Goal: Transaction & Acquisition: Purchase product/service

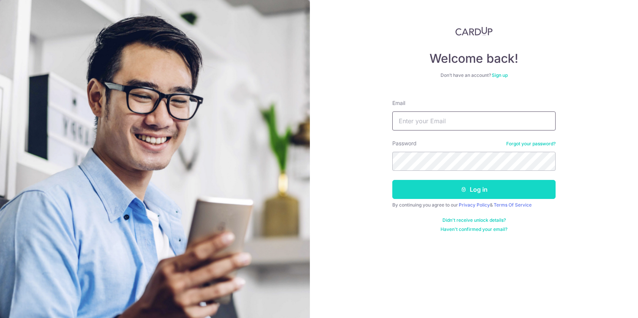
type input "[EMAIL_ADDRESS][DOMAIN_NAME]"
click at [446, 192] on button "Log in" at bounding box center [473, 189] width 163 height 19
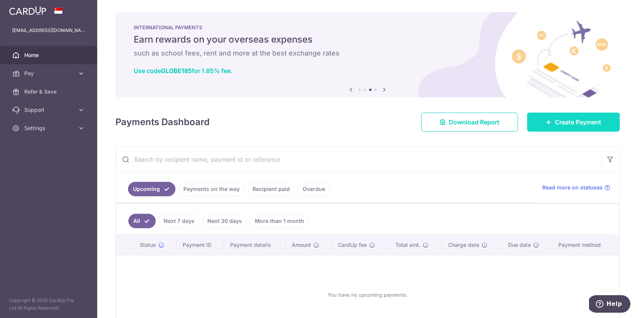
click at [559, 123] on span "Create Payment" at bounding box center [578, 121] width 46 height 9
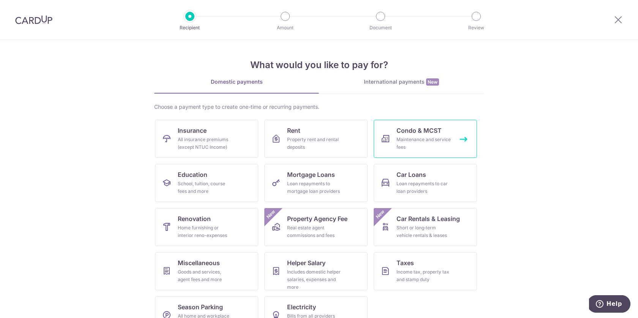
click at [425, 138] on div "Maintenance and service fees" at bounding box center [424, 143] width 55 height 15
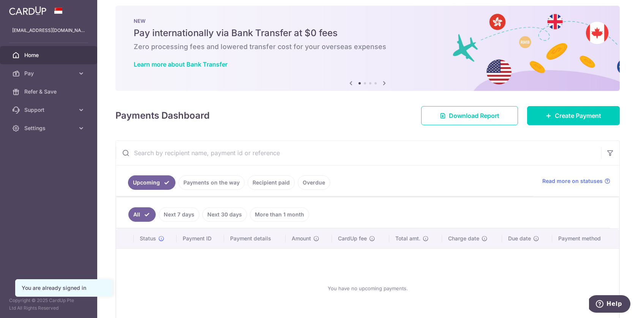
scroll to position [8, 0]
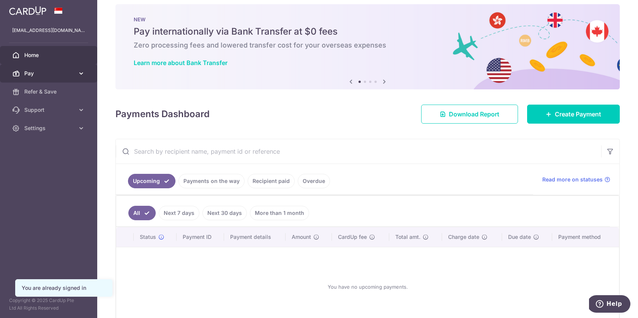
click at [37, 73] on span "Pay" at bounding box center [49, 74] width 50 height 8
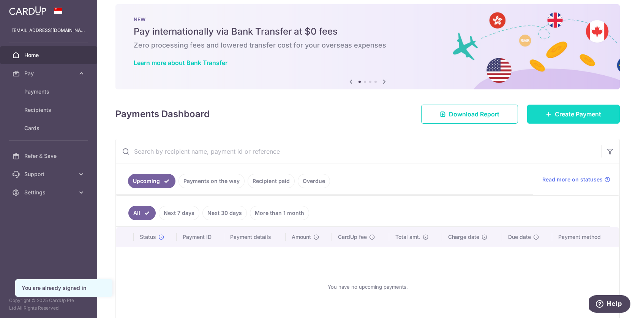
click at [584, 110] on span "Create Payment" at bounding box center [578, 113] width 46 height 9
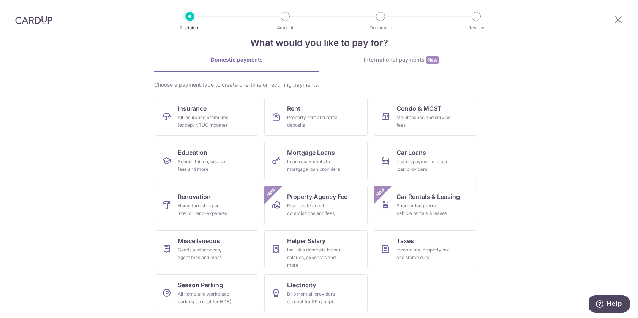
scroll to position [22, 0]
click at [421, 244] on link "Taxes Income tax, property tax and stamp duty" at bounding box center [425, 248] width 103 height 38
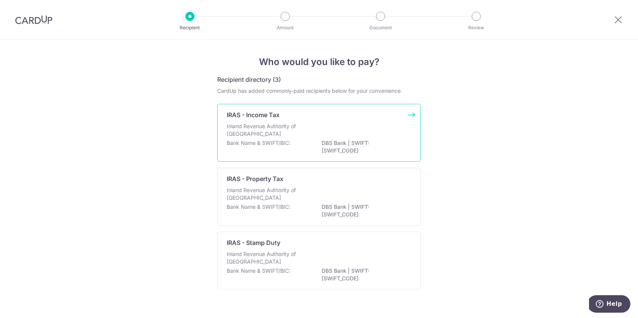
scroll to position [4, 0]
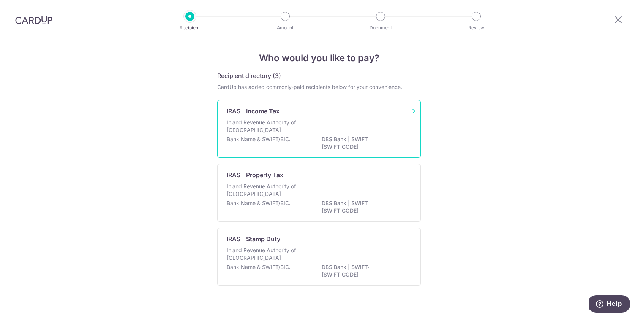
click at [337, 128] on div "Inland Revenue Authority of [GEOGRAPHIC_DATA]" at bounding box center [319, 127] width 185 height 17
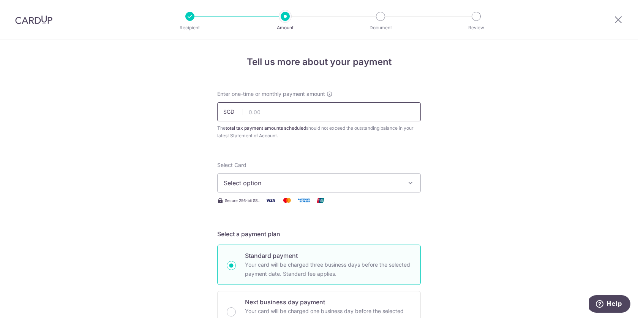
click at [321, 113] on input "text" at bounding box center [319, 111] width 204 height 19
click at [319, 116] on input "4,285.03" at bounding box center [319, 111] width 204 height 19
type input "4,285.06"
click at [304, 188] on button "Select option" at bounding box center [319, 182] width 204 height 19
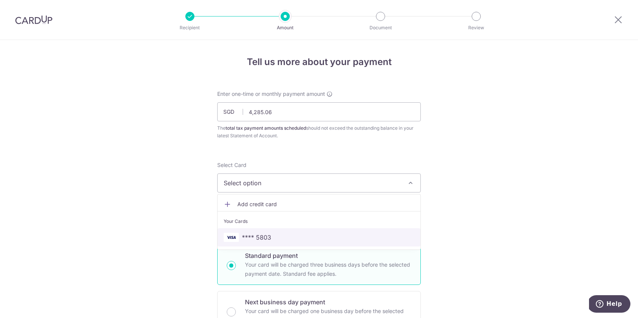
click at [277, 228] on link "**** 5803" at bounding box center [319, 237] width 203 height 18
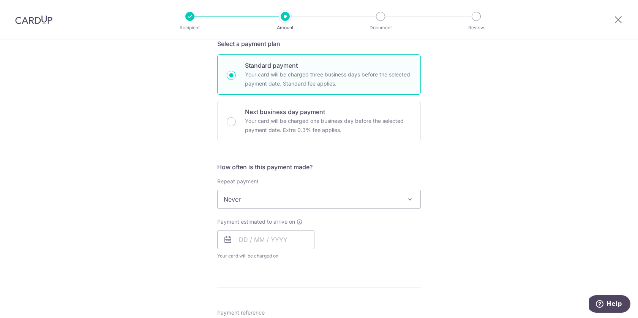
scroll to position [191, 0]
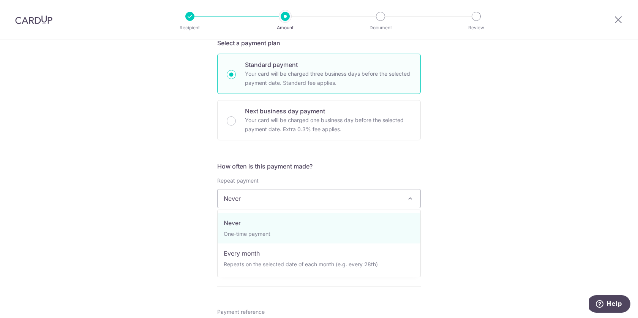
click at [308, 195] on span "Never" at bounding box center [319, 198] width 203 height 18
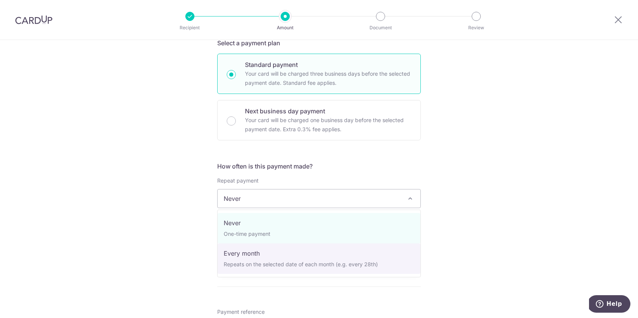
select select "3"
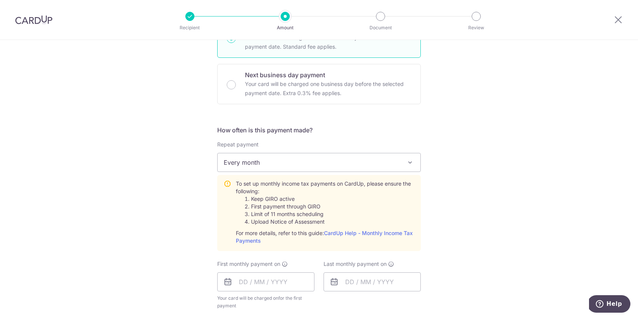
scroll to position [242, 0]
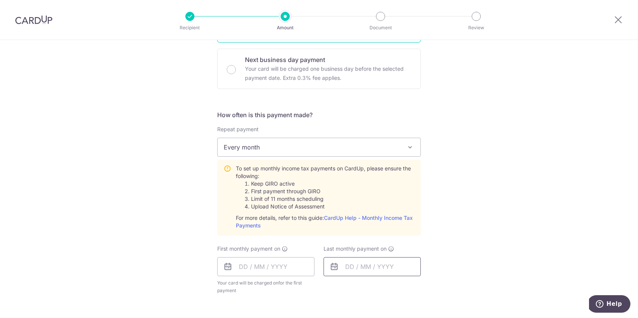
click at [386, 264] on input "text" at bounding box center [372, 266] width 97 height 19
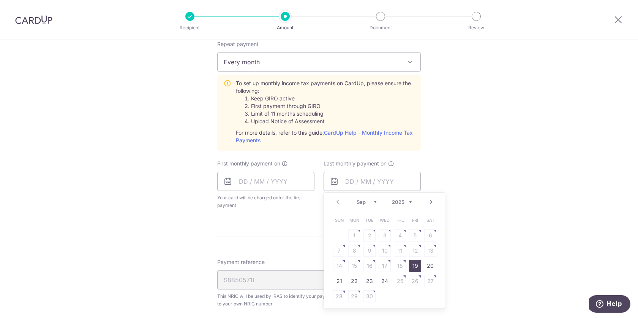
click at [377, 201] on select "Sep Oct Nov Dec" at bounding box center [367, 202] width 20 height 6
click at [410, 202] on select "2025 2026" at bounding box center [402, 202] width 20 height 6
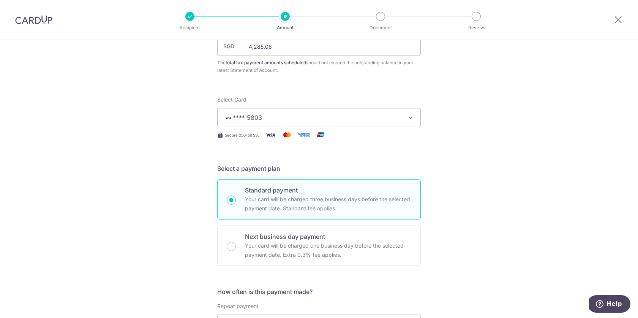
scroll to position [63, 0]
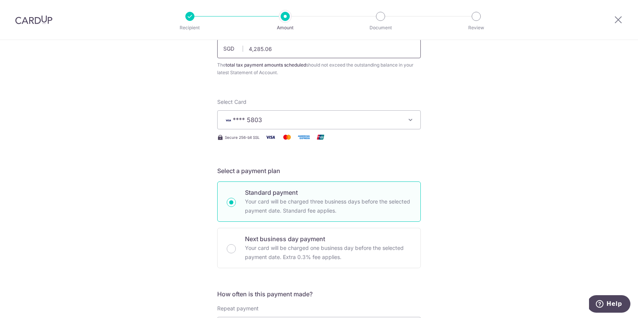
click at [275, 50] on input "4,285.06" at bounding box center [319, 48] width 204 height 19
type input "4,285.03"
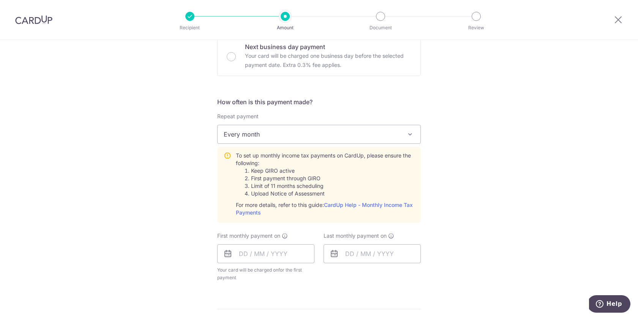
scroll to position [301, 0]
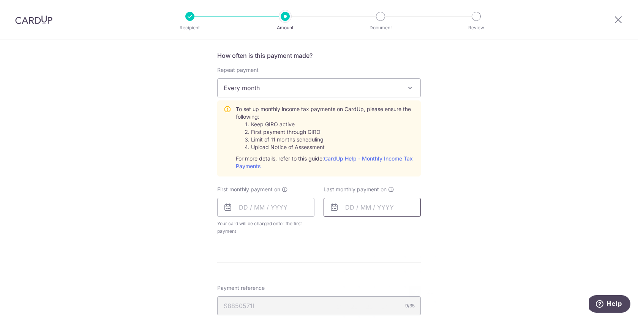
click at [350, 204] on input "text" at bounding box center [372, 207] width 97 height 19
click at [413, 231] on div "Prev Next Sep Oct Nov Dec 2025 2026" at bounding box center [384, 227] width 121 height 18
click at [413, 228] on div "Prev Next Sep Oct Nov Dec 2025 2026" at bounding box center [384, 227] width 121 height 18
click at [411, 228] on select "2025 2026" at bounding box center [402, 228] width 20 height 6
click at [375, 227] on select "Jan Feb Mar Apr May Jun Jul Aug Sep Oct" at bounding box center [367, 228] width 20 height 6
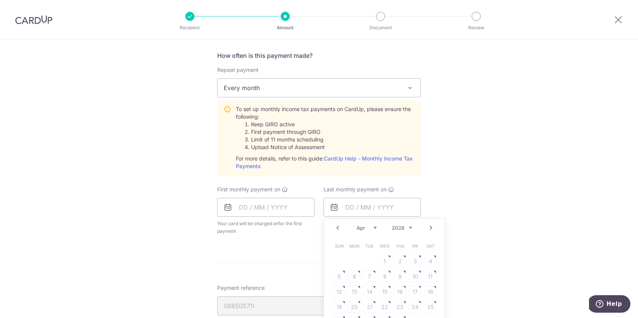
click at [354, 274] on table "Sun Mon Tue Wed Thu Fri Sat 1 2 3 4 5 6 7 8 9 10 11 12 13 14 15 16 17 18 19 20 …" at bounding box center [385, 283] width 106 height 91
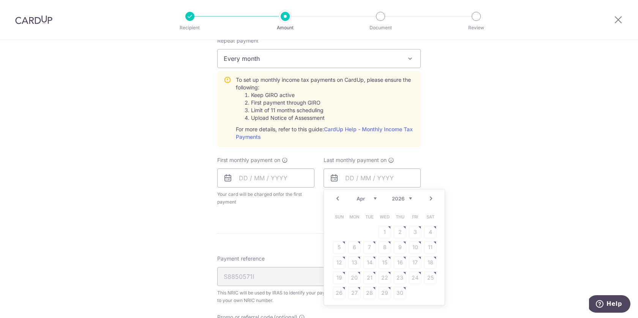
scroll to position [332, 0]
click at [356, 259] on table "Sun Mon Tue Wed Thu Fri Sat 1 2 3 4 5 6 7 8 9 10 11 12 13 14 15 16 17 18 19 20 …" at bounding box center [385, 253] width 106 height 91
click at [357, 275] on table "Sun Mon Tue Wed Thu Fri Sat 1 2 3 4 5 6 7 8 9 10 11 12 13 14 15 16 17 18 19 20 …" at bounding box center [385, 253] width 106 height 91
click at [367, 198] on select "Jan Feb Mar Apr May Jun Jul Aug Sep Oct" at bounding box center [367, 197] width 20 height 6
click at [355, 247] on link "9" at bounding box center [354, 246] width 12 height 12
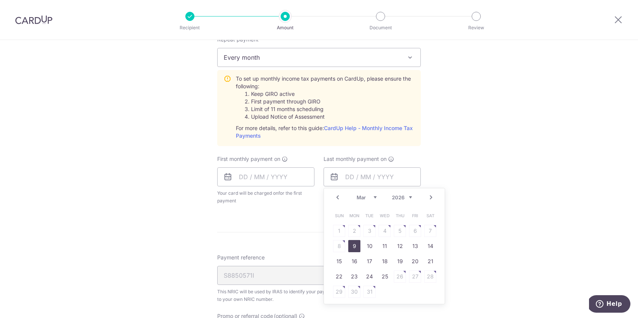
type input "09/03/2026"
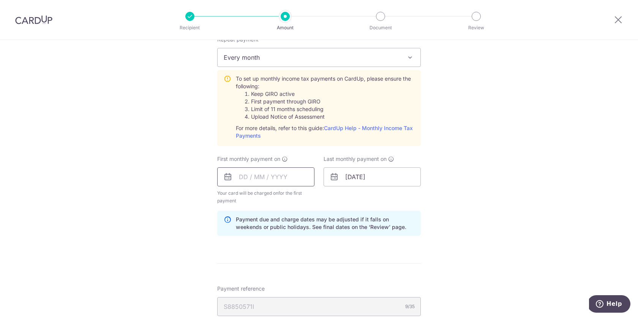
click at [288, 175] on input "text" at bounding box center [265, 176] width 97 height 19
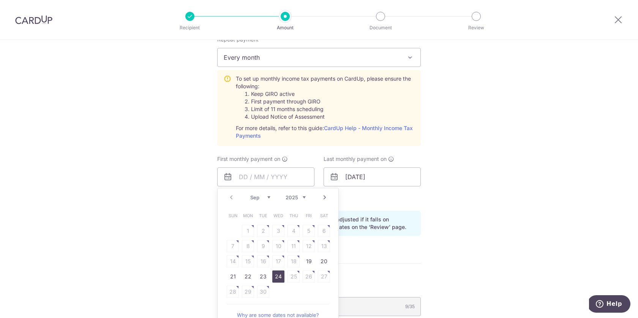
click at [273, 276] on link "24" at bounding box center [278, 276] width 12 height 12
type input "24/09/2025"
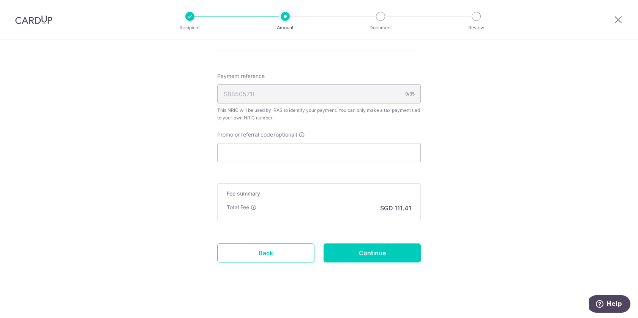
scroll to position [544, 0]
click at [324, 150] on input "Promo or referral code (optional)" at bounding box center [319, 151] width 204 height 19
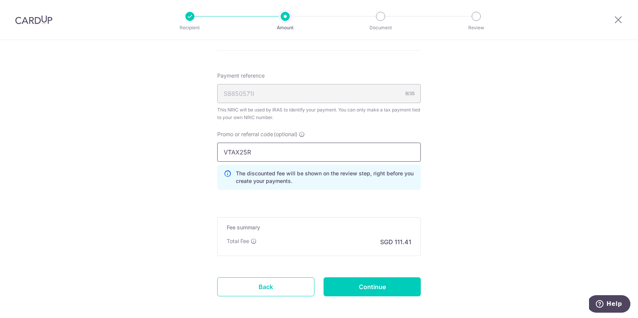
type input "VTAX25R"
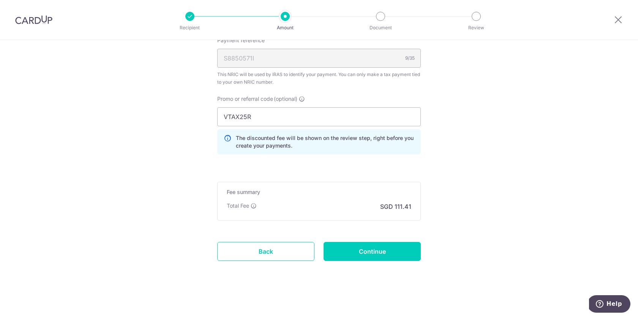
click at [299, 116] on input "VTAX25R" at bounding box center [319, 116] width 204 height 19
click button "Add Card" at bounding box center [0, 0] width 0 height 0
click at [378, 253] on input "Continue" at bounding box center [372, 251] width 97 height 19
type input "Create Schedule"
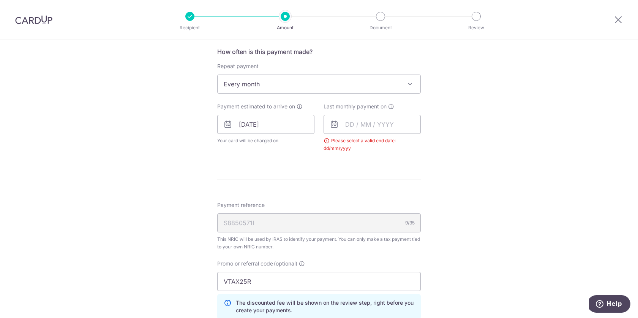
scroll to position [290, 0]
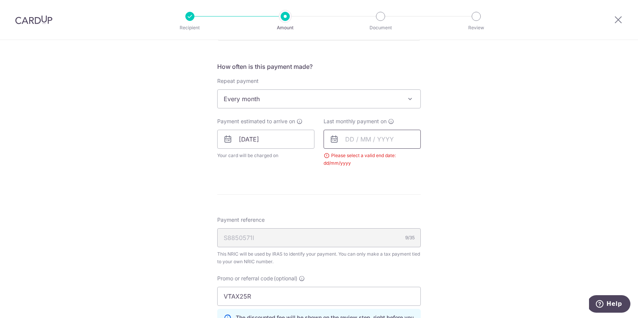
click at [344, 131] on input "text" at bounding box center [372, 139] width 97 height 19
click at [378, 158] on div "Sep Oct Nov Dec 2025 2026" at bounding box center [384, 160] width 55 height 6
click at [375, 158] on select "Sep Oct Nov Dec" at bounding box center [367, 160] width 20 height 6
click at [400, 162] on select "2025 2026" at bounding box center [402, 160] width 20 height 6
click at [355, 225] on link "16" at bounding box center [354, 223] width 12 height 12
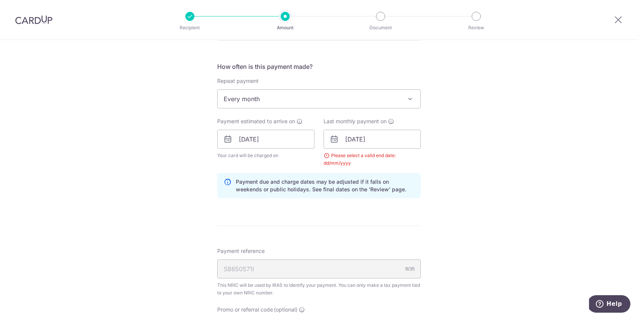
click at [528, 219] on div "Tell us more about your payment Enter one-time or monthly payment amount SGD 4,…" at bounding box center [319, 139] width 638 height 779
click at [368, 135] on input "16/03/2026" at bounding box center [372, 139] width 97 height 19
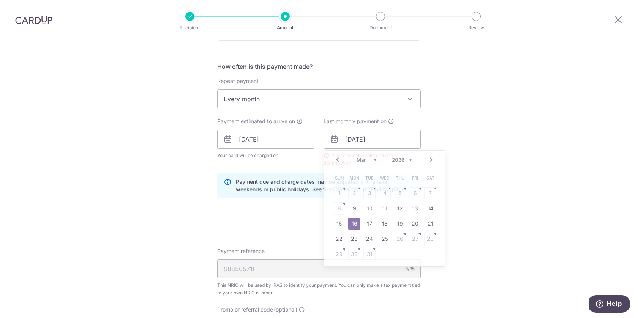
click at [456, 129] on div "Tell us more about your payment Enter one-time or monthly payment amount SGD 4,…" at bounding box center [319, 139] width 638 height 779
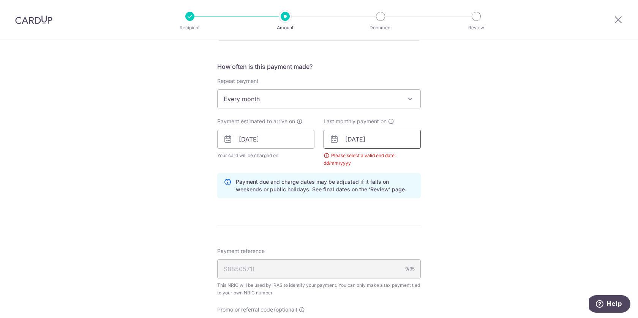
click at [382, 141] on input "16/03/2026" at bounding box center [372, 139] width 97 height 19
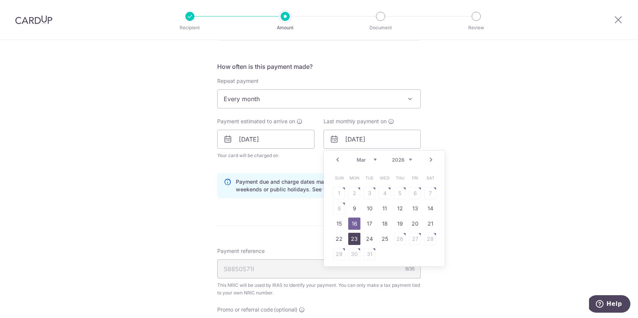
click at [356, 239] on link "23" at bounding box center [354, 239] width 12 height 12
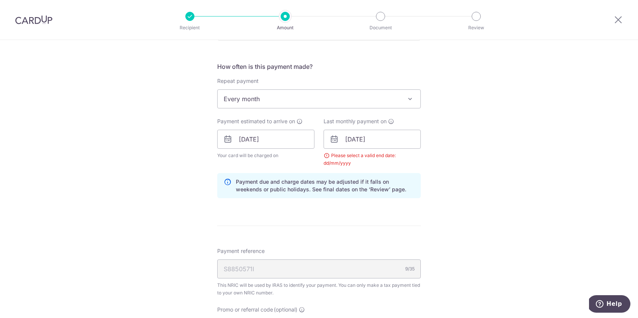
click at [511, 158] on div "Tell us more about your payment Enter one-time or monthly payment amount SGD 4,…" at bounding box center [319, 139] width 638 height 779
click at [355, 141] on input "23/03/2026" at bounding box center [372, 139] width 97 height 19
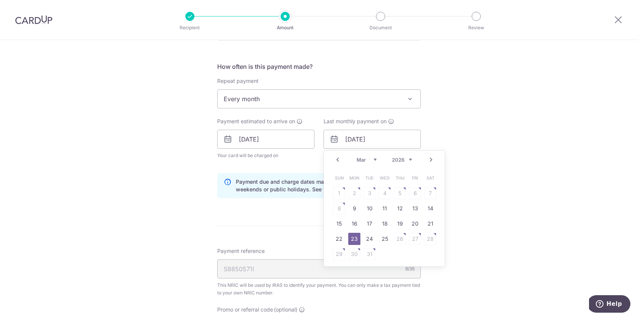
click at [373, 160] on select "Jan Feb Mar Apr May Jun Jul Aug Sep Oct" at bounding box center [367, 160] width 20 height 6
click at [369, 163] on div "Prev Next Jan Feb Mar Apr May Jun Jul Aug Sep Oct 2025 2026" at bounding box center [384, 159] width 121 height 18
click at [370, 161] on select "Jan Feb Mar Apr May Jun Jul Aug Sep Oct" at bounding box center [367, 160] width 20 height 6
click at [373, 158] on select "Jan Feb Mar Apr May Jun Jul Aug Sep Oct" at bounding box center [367, 160] width 20 height 6
click at [369, 157] on select "Jan Feb Mar Apr May Jun Jul Aug Sep Oct" at bounding box center [367, 160] width 20 height 6
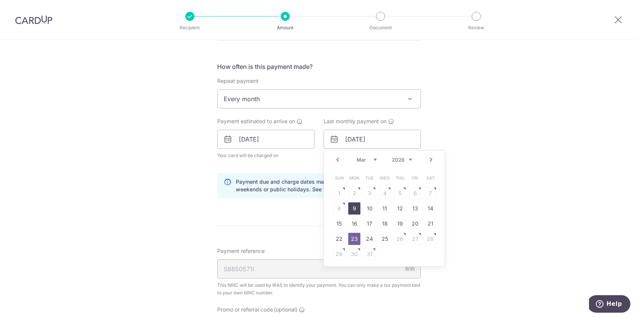
click at [352, 206] on link "9" at bounding box center [354, 208] width 12 height 12
type input "09/03/2026"
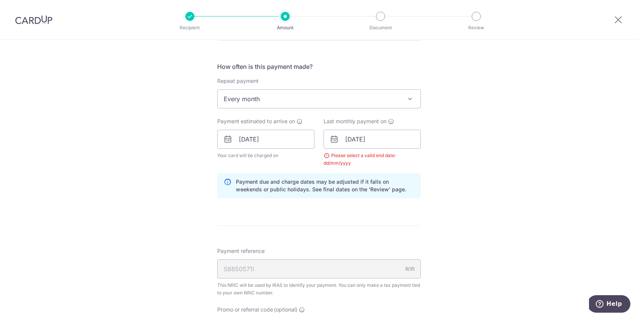
click at [468, 188] on div "Tell us more about your payment Enter one-time or monthly payment amount SGD 4,…" at bounding box center [319, 139] width 638 height 779
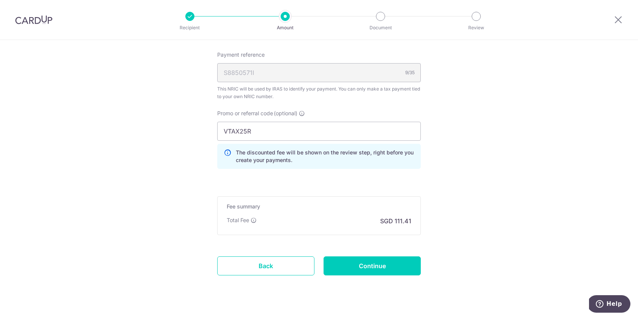
scroll to position [487, 0]
click at [383, 271] on input "Continue" at bounding box center [372, 265] width 97 height 19
type input "Create Schedule"
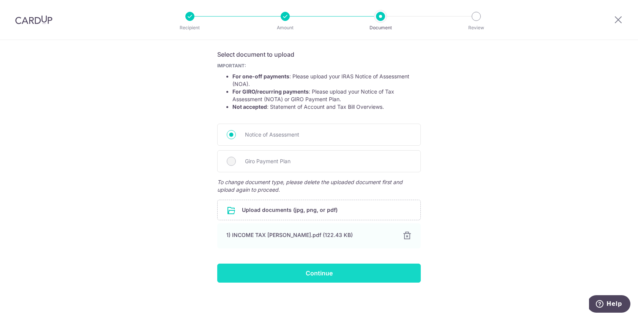
scroll to position [123, 0]
click at [332, 272] on input "Continue" at bounding box center [319, 272] width 204 height 19
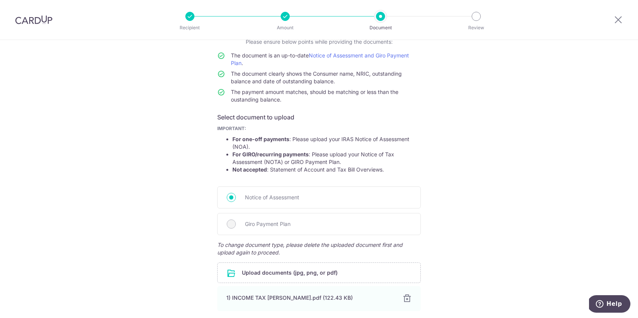
scroll to position [56, 0]
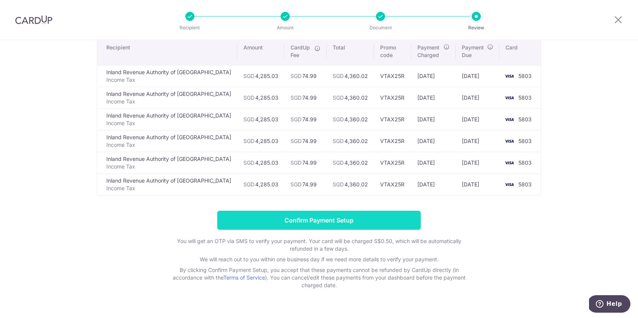
scroll to position [58, 0]
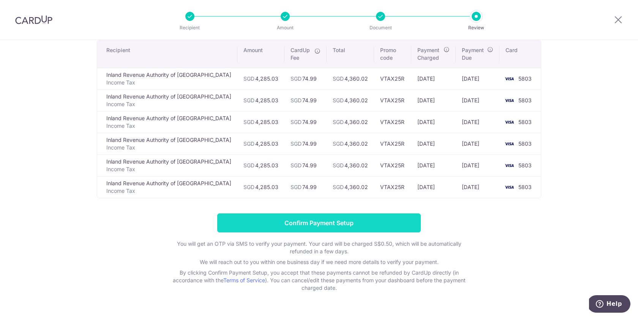
click at [329, 223] on input "Confirm Payment Setup" at bounding box center [319, 222] width 204 height 19
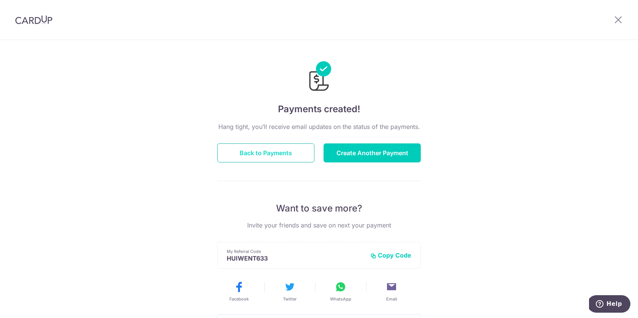
click at [290, 153] on button "Back to Payments" at bounding box center [265, 152] width 97 height 19
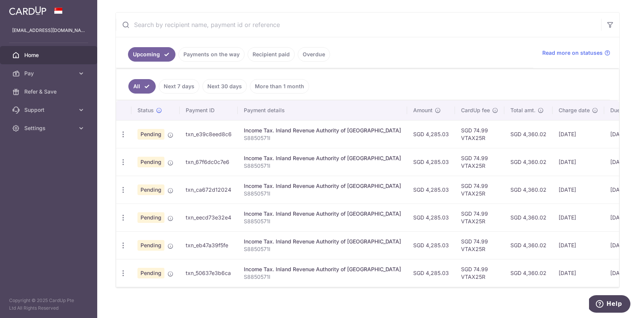
scroll to position [141, 0]
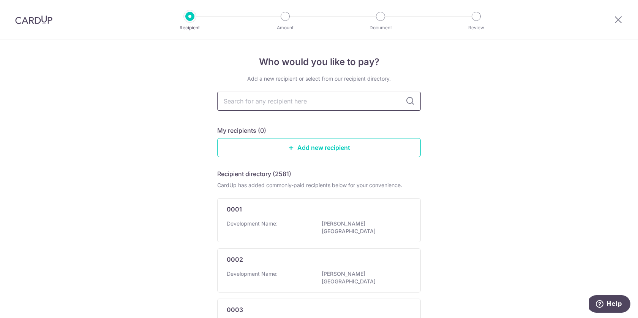
click at [315, 105] on input "text" at bounding box center [319, 101] width 204 height 19
click at [400, 108] on input "text" at bounding box center [319, 101] width 204 height 19
click at [410, 107] on input "text" at bounding box center [319, 101] width 204 height 19
click at [359, 102] on input "text" at bounding box center [319, 101] width 204 height 19
click at [359, 130] on div "My recipients (0)" at bounding box center [319, 130] width 204 height 9
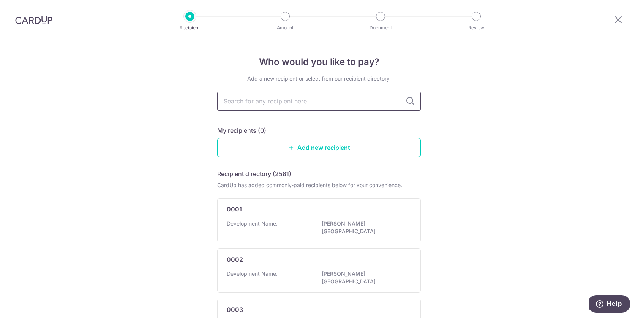
click at [320, 102] on input "text" at bounding box center [319, 101] width 204 height 19
type input "SAVILLS"
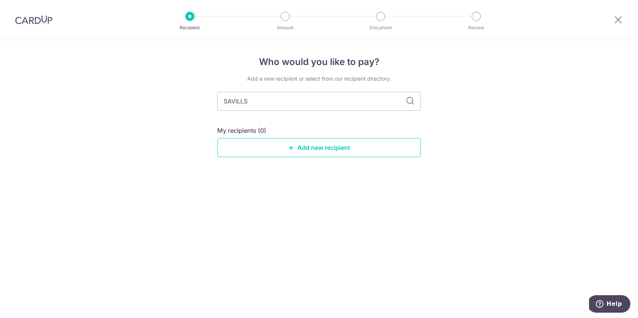
click at [342, 118] on div "Add a new recipient or select from our recipient directory. SAVILLS My recipien…" at bounding box center [319, 122] width 204 height 94
click at [385, 104] on input "SAVILLS" at bounding box center [319, 101] width 204 height 19
type input "S"
click at [408, 99] on icon at bounding box center [410, 101] width 9 height 9
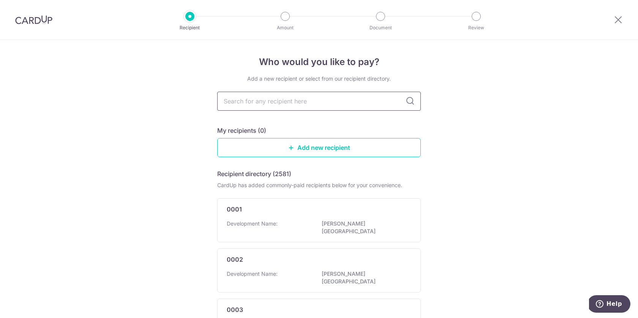
click at [383, 106] on input "text" at bounding box center [319, 101] width 204 height 19
click at [371, 105] on input "text" at bounding box center [319, 101] width 204 height 19
type input "s"
type input "leedon"
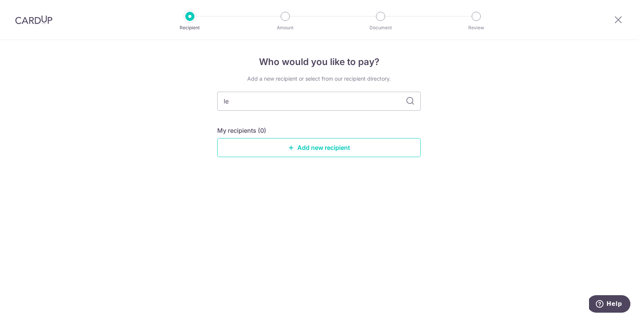
type input "l"
click at [506, 128] on div "Who would you like to pay? Add a new recipient or select from our recipient dir…" at bounding box center [319, 179] width 638 height 278
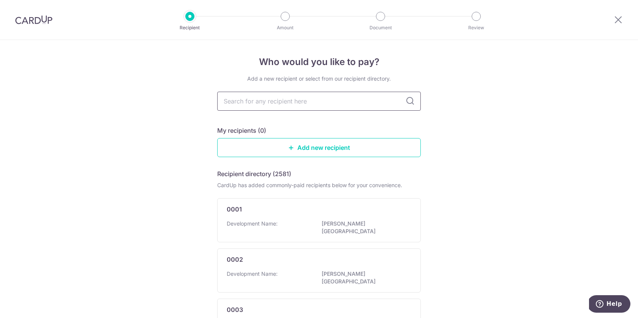
click at [285, 101] on input "text" at bounding box center [319, 101] width 204 height 19
type input "4920"
click at [410, 100] on icon at bounding box center [410, 101] width 9 height 9
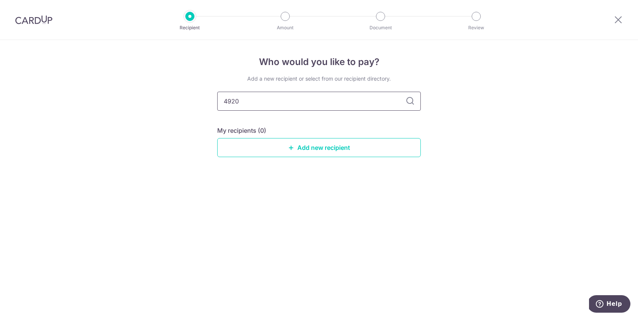
click at [383, 106] on input "4920" at bounding box center [319, 101] width 204 height 19
click at [617, 16] on icon at bounding box center [618, 19] width 9 height 9
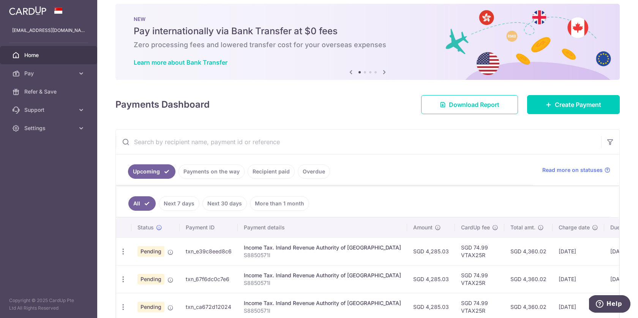
scroll to position [9, 0]
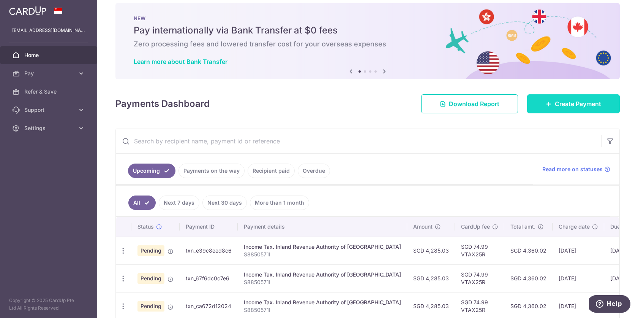
click at [554, 102] on link "Create Payment" at bounding box center [573, 103] width 93 height 19
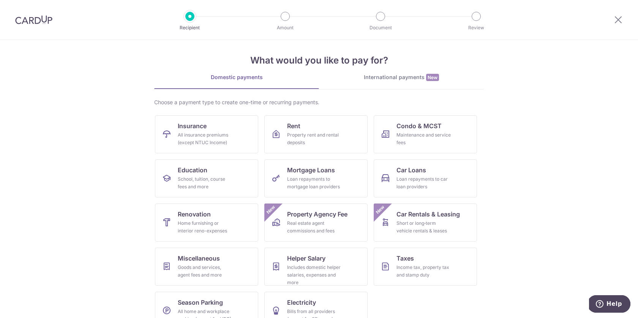
scroll to position [6, 0]
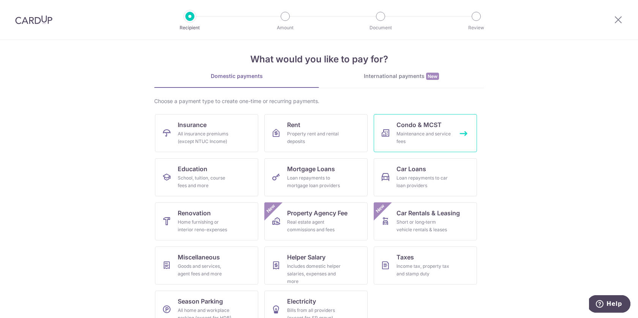
click at [431, 137] on div "Maintenance and service fees" at bounding box center [424, 137] width 55 height 15
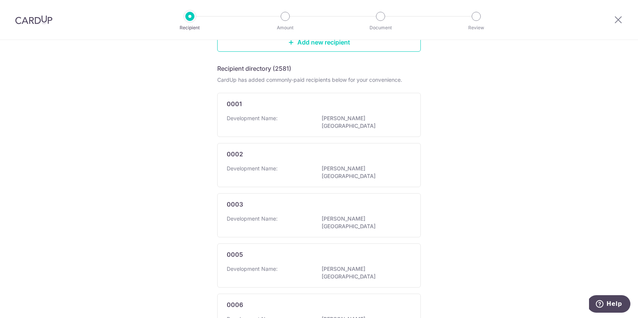
scroll to position [60, 0]
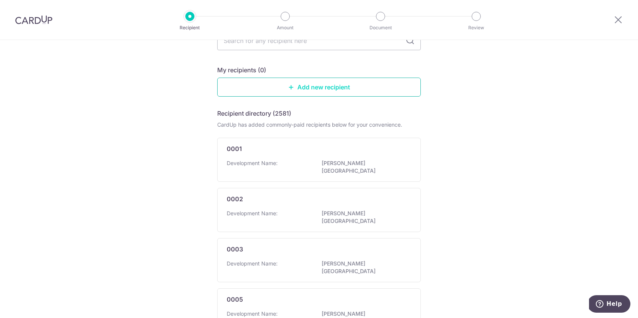
click at [328, 88] on link "Add new recipient" at bounding box center [319, 87] width 204 height 19
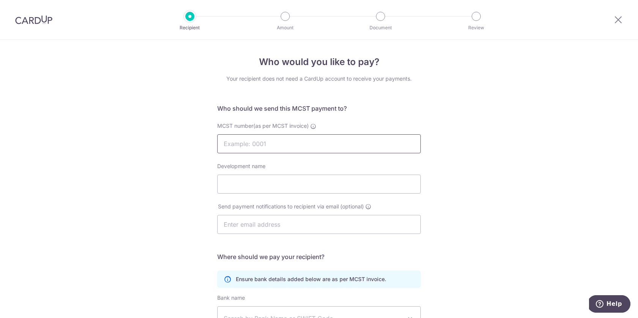
click at [294, 139] on input "MCST number(as per MCST invoice)" at bounding box center [319, 143] width 204 height 19
type input "4920"
click at [361, 109] on h5 "Who should we send this MCST payment to?" at bounding box center [319, 108] width 204 height 9
click at [287, 188] on input "Development name" at bounding box center [319, 183] width 204 height 19
type input "Leedon Green"
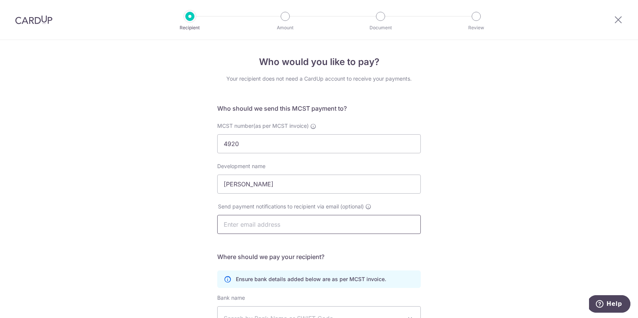
click at [301, 221] on input "text" at bounding box center [319, 224] width 204 height 19
type input "hw.huiwen.w@gmail.com"
click at [484, 201] on div "Who would you like to pay? Your recipient does not need a CardUp account to rec…" at bounding box center [319, 241] width 638 height 402
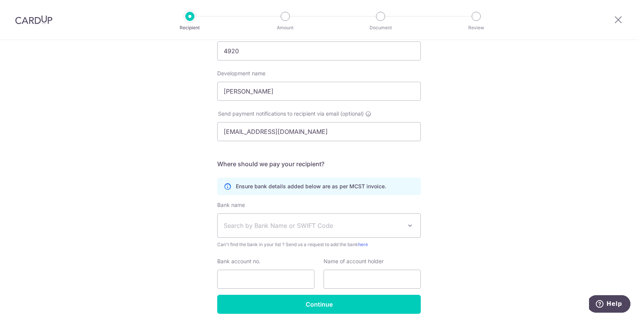
scroll to position [93, 0]
click at [345, 200] on form "Who should we send this MCST payment to? MCST number(as per MCST invoice) 4920 …" at bounding box center [319, 162] width 204 height 302
click at [334, 226] on span "Search by Bank Name or SWIFT Code" at bounding box center [313, 224] width 179 height 9
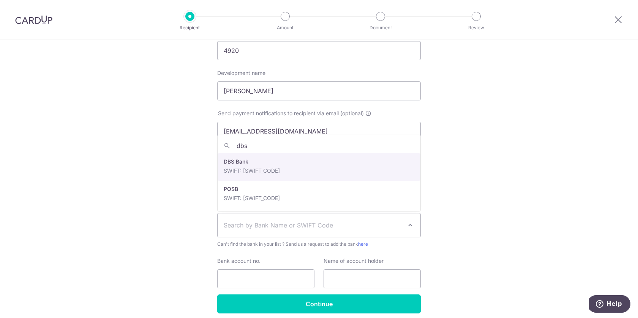
type input "dbs"
select select "6"
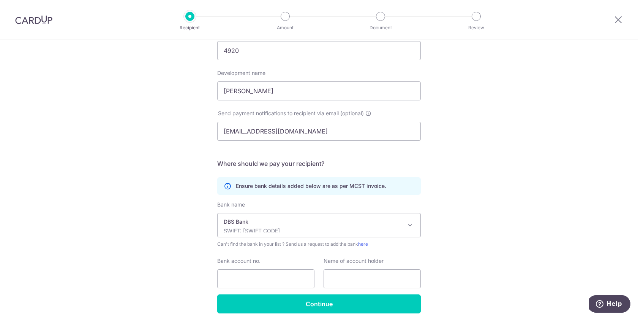
scroll to position [124, 0]
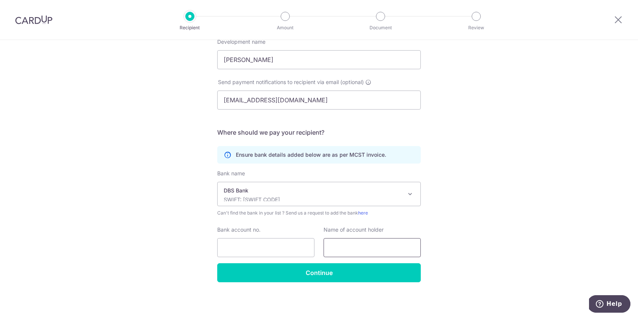
click at [354, 250] on input "text" at bounding box center [372, 247] width 97 height 19
type input "MCST PLAN NO 4920"
click at [263, 245] on input "Bank account no." at bounding box center [265, 247] width 97 height 19
type input "0721395479"
click at [471, 226] on div "Who would you like to pay? Your recipient does not need a CardUp account to rec…" at bounding box center [319, 117] width 638 height 402
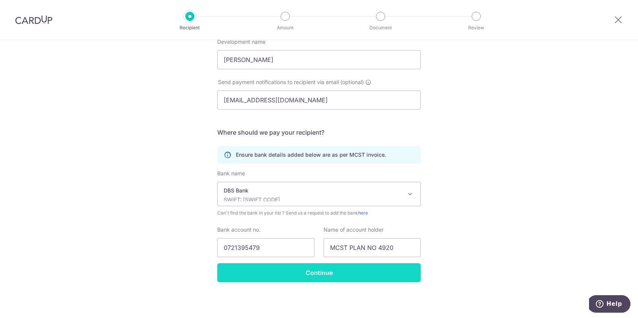
click at [332, 271] on input "Continue" at bounding box center [319, 272] width 204 height 19
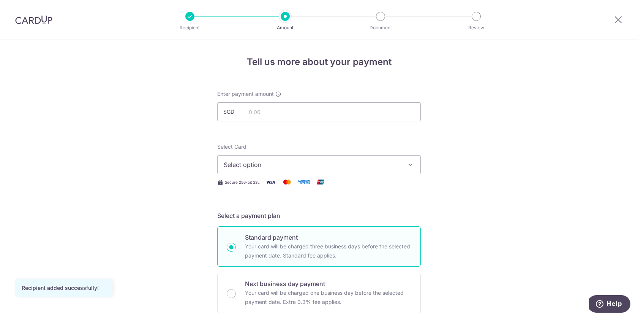
scroll to position [27, 0]
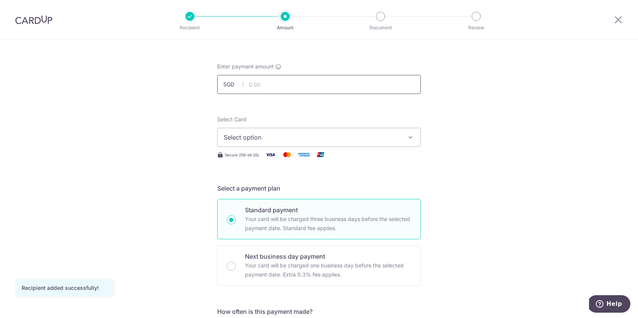
click at [302, 86] on input "text" at bounding box center [319, 84] width 204 height 19
type input "1,000.62"
click at [369, 139] on span "Select option" at bounding box center [312, 137] width 177 height 9
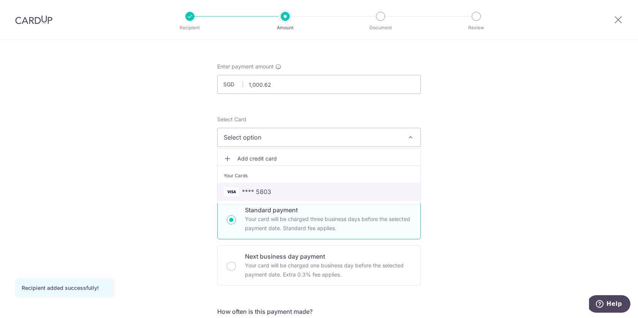
click at [319, 183] on link "**** 5803" at bounding box center [319, 191] width 203 height 18
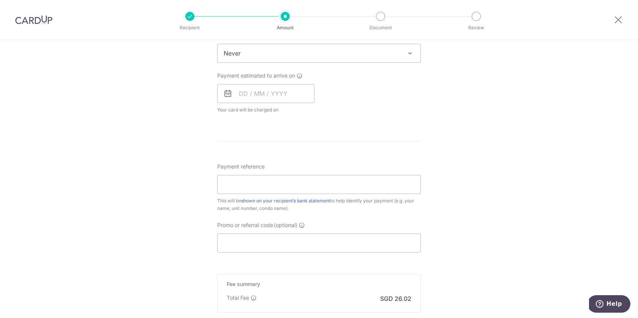
scroll to position [320, 0]
click at [394, 184] on input "Payment reference" at bounding box center [319, 181] width 204 height 19
type input "3"
type input "block 30, 07-24"
click at [447, 215] on div "Tell us more about your payment Enter payment amount SGD 1,000.62 1000.62 Recip…" at bounding box center [319, 63] width 638 height 687
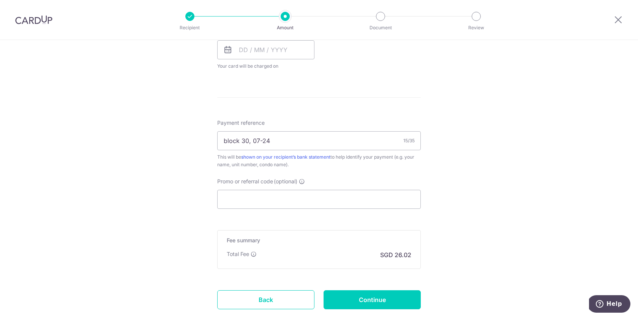
scroll to position [366, 0]
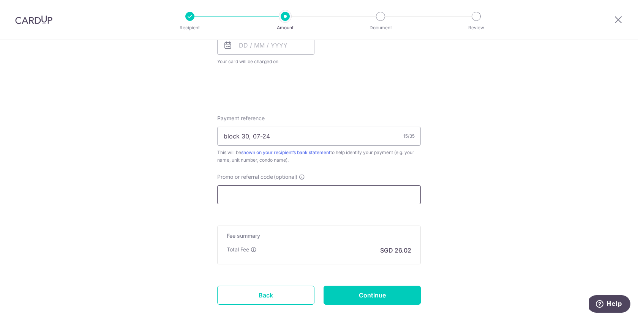
click at [299, 190] on input "Promo or referral code (optional)" at bounding box center [319, 194] width 204 height 19
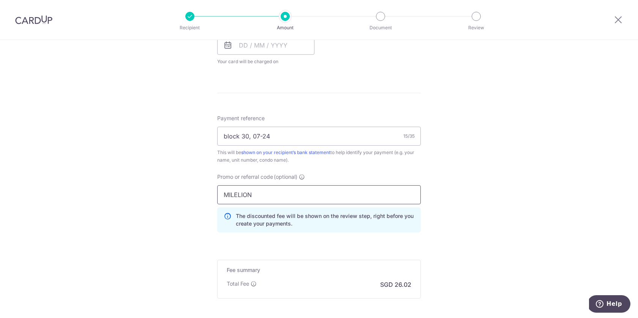
type input "MILELION"
click at [493, 177] on div "Tell us more about your payment Enter payment amount SGD 1,000.62 1000.62 Recip…" at bounding box center [319, 35] width 638 height 722
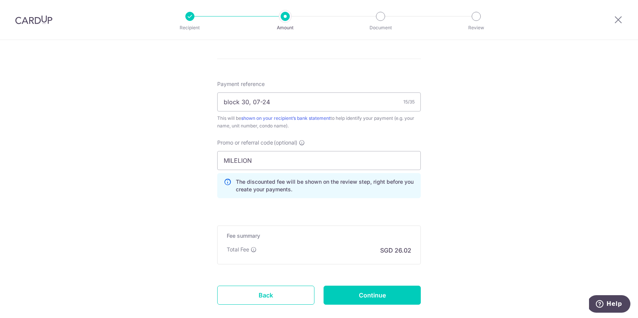
scroll to position [405, 0]
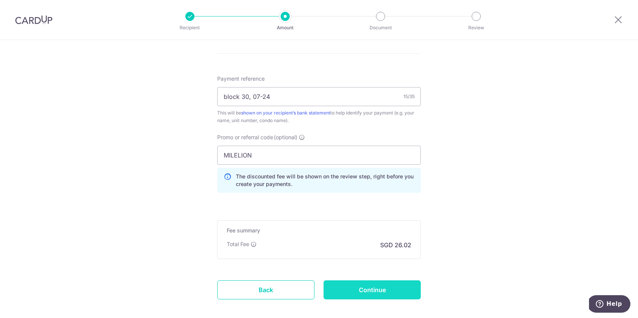
click at [381, 290] on input "Continue" at bounding box center [372, 289] width 97 height 19
type input "Create Schedule"
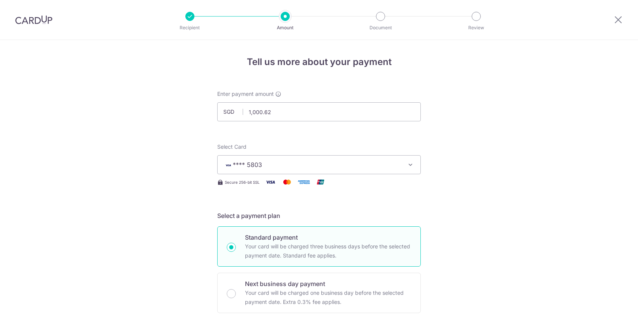
scroll to position [384, 0]
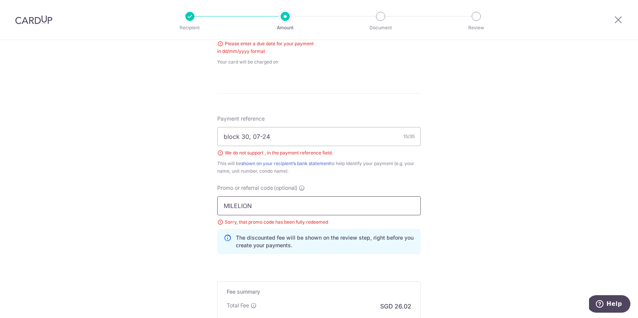
drag, startPoint x: 255, startPoint y: 207, endPoint x: 170, endPoint y: 200, distance: 85.0
click at [170, 200] on div "Tell us more about your payment Enter payment amount SGD 1,000.62 1000.62 Selec…" at bounding box center [319, 36] width 638 height 761
type input "TAX18"
click at [476, 199] on div "Tell us more about your payment Enter payment amount SGD 1,000.62 1000.62 Selec…" at bounding box center [319, 36] width 638 height 761
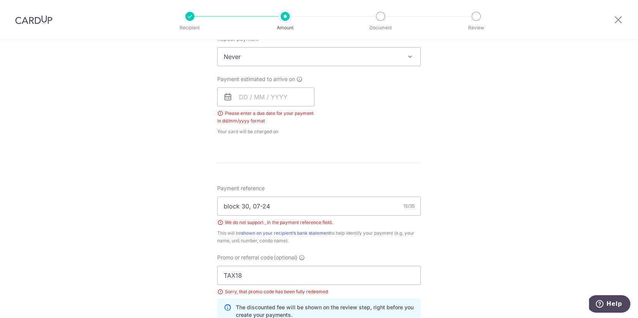
scroll to position [309, 0]
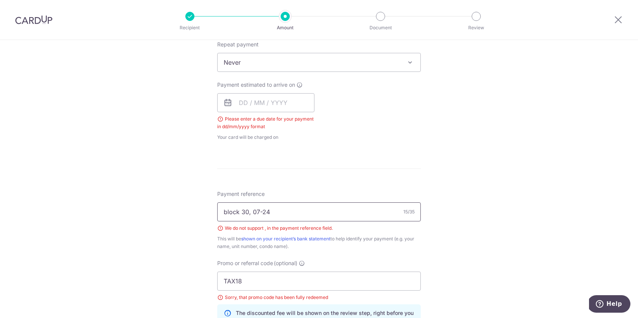
click at [250, 214] on input "block 30, 07-24" at bounding box center [319, 211] width 204 height 19
click at [261, 211] on input "block 30 07-24" at bounding box center [319, 211] width 204 height 19
type input "block 30 unit0724"
click at [315, 115] on div "Payment estimated to arrive on Please enter a due date for your payment in dd/m…" at bounding box center [266, 111] width 106 height 60
click at [226, 104] on icon at bounding box center [227, 102] width 9 height 9
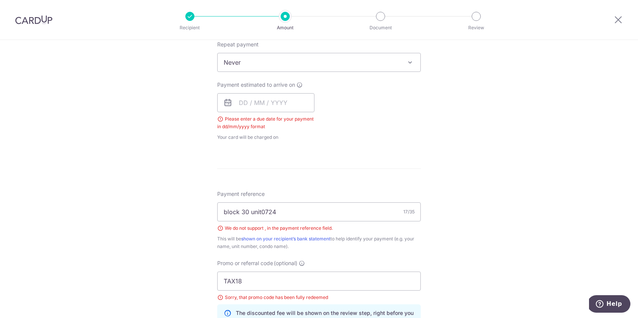
click at [226, 104] on icon at bounding box center [227, 102] width 9 height 9
click at [237, 103] on input "text" at bounding box center [265, 102] width 97 height 19
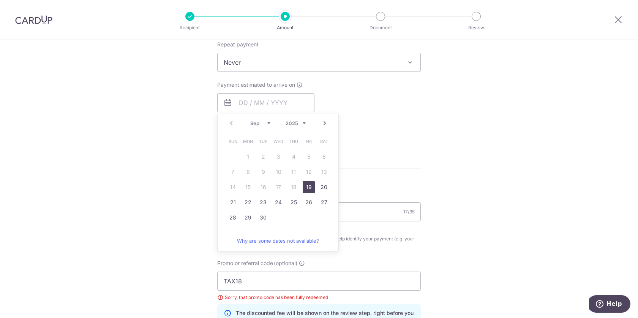
click at [358, 78] on div "How often is this payment made? Repeat payment Never Every week Every month Eve…" at bounding box center [319, 86] width 204 height 122
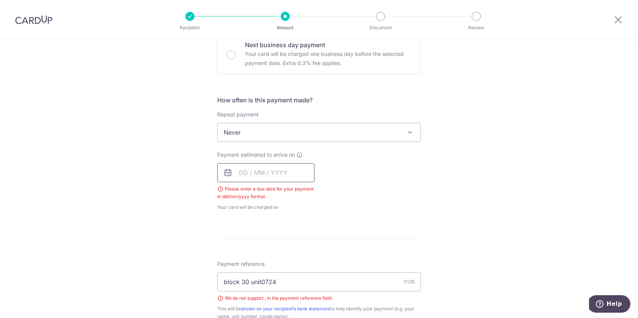
scroll to position [239, 0]
click at [266, 165] on input "text" at bounding box center [265, 172] width 97 height 19
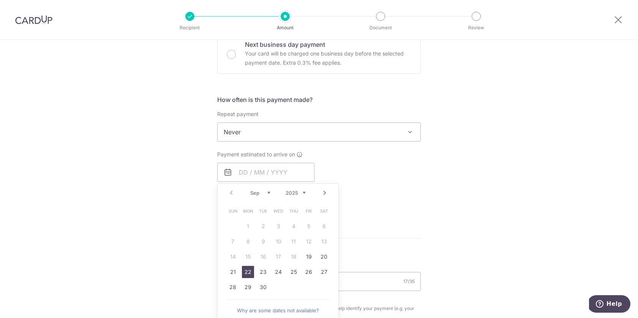
click at [252, 273] on link "22" at bounding box center [248, 272] width 12 height 12
type input "[DATE]"
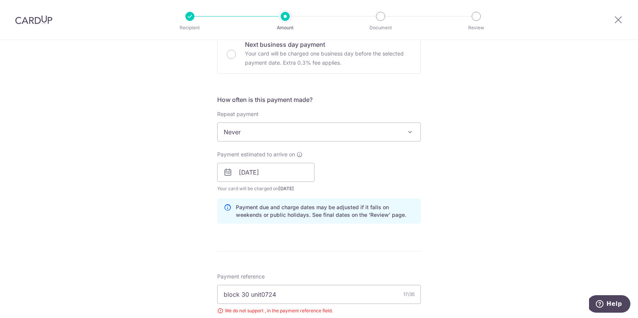
click at [399, 174] on div "Payment estimated to arrive on 22/09/2025 Prev Next Sep Oct Nov Dec 2025 2026 2…" at bounding box center [319, 171] width 213 height 42
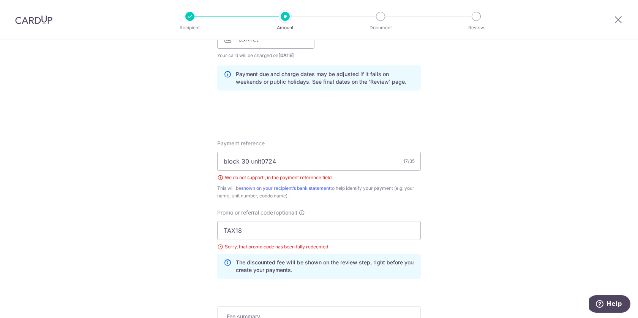
scroll to position [473, 0]
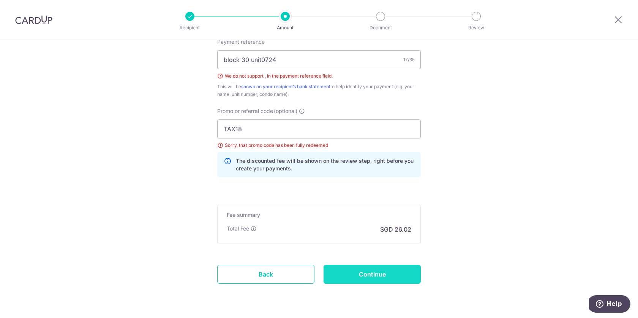
click at [383, 273] on input "Continue" at bounding box center [372, 273] width 97 height 19
type input "Create Schedule"
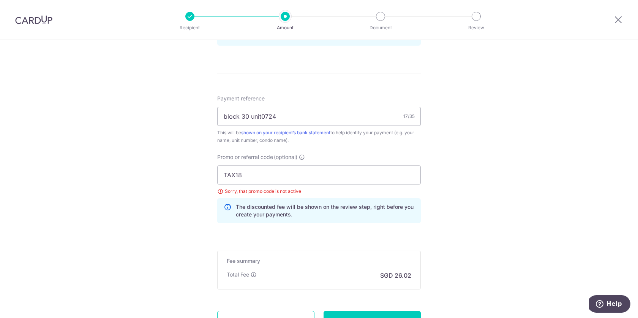
scroll to position [416, 0]
drag, startPoint x: 257, startPoint y: 179, endPoint x: 183, endPoint y: 174, distance: 73.9
click at [183, 174] on div "Tell us more about your payment Enter payment amount SGD 1,000.62 1000.62 Selec…" at bounding box center [319, 4] width 638 height 763
paste input "MCTAX25N"
type input "MCTAX25N"
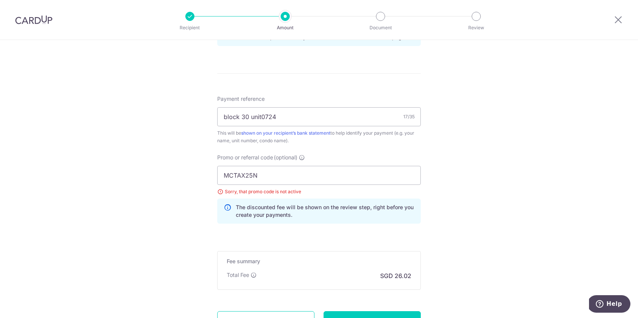
click at [533, 196] on div "Tell us more about your payment Enter payment amount SGD 1,000.62 1000.62 Selec…" at bounding box center [319, 4] width 638 height 763
click at [389, 312] on input "Continue" at bounding box center [372, 320] width 97 height 19
type input "Update Schedule"
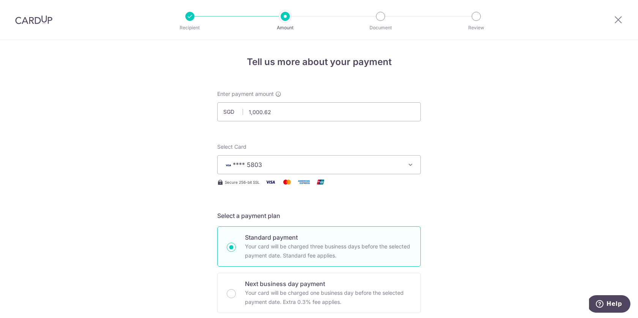
scroll to position [486, 0]
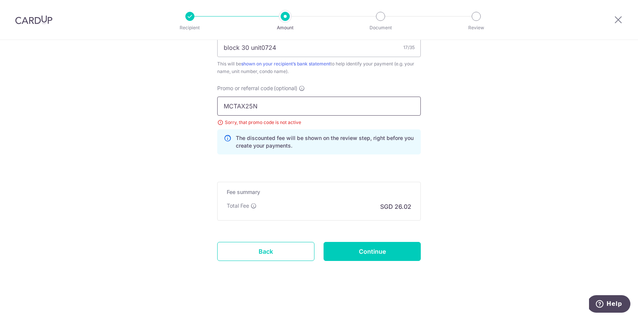
drag, startPoint x: 264, startPoint y: 108, endPoint x: 188, endPoint y: 108, distance: 76.0
paste input "3HOME25R"
type input "3HOME25R"
click at [397, 253] on input "Continue" at bounding box center [372, 251] width 97 height 19
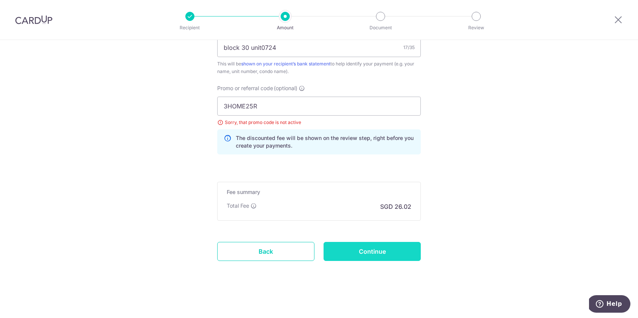
type input "Update Schedule"
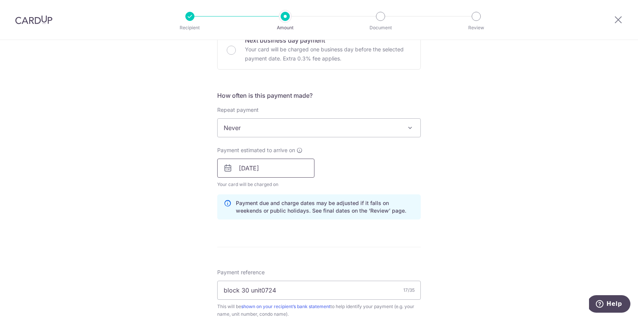
scroll to position [243, 0]
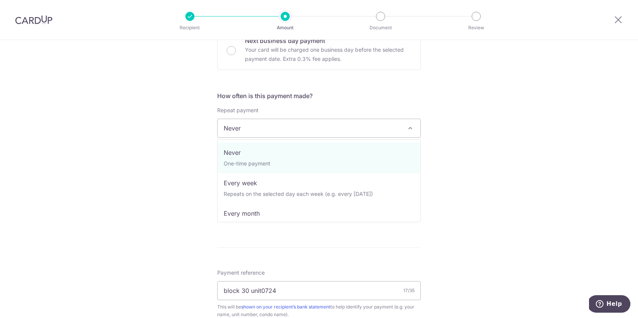
click at [283, 129] on span "Never" at bounding box center [319, 128] width 203 height 18
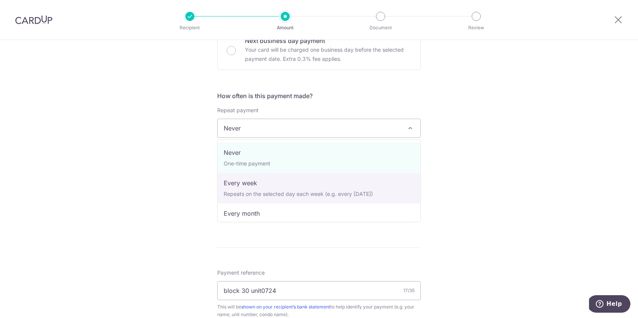
select select "3"
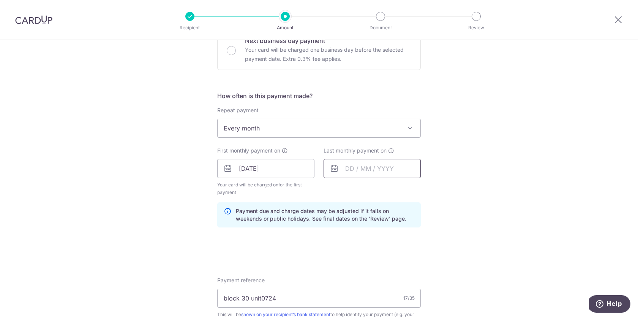
click at [356, 167] on input "text" at bounding box center [372, 168] width 97 height 19
click at [356, 268] on link "22" at bounding box center [354, 268] width 12 height 12
type input "[DATE]"
click at [469, 202] on div "Tell us more about your payment Enter payment amount SGD 1,000.62 1000.62 Selec…" at bounding box center [319, 182] width 638 height 771
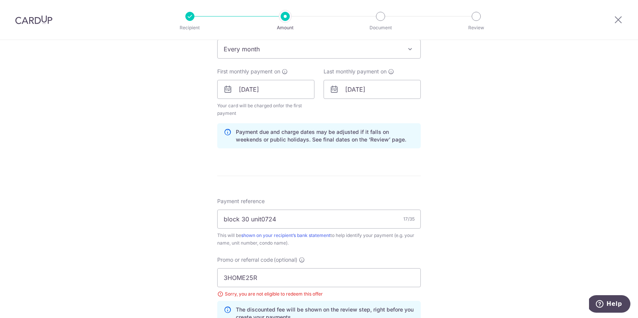
scroll to position [429, 0]
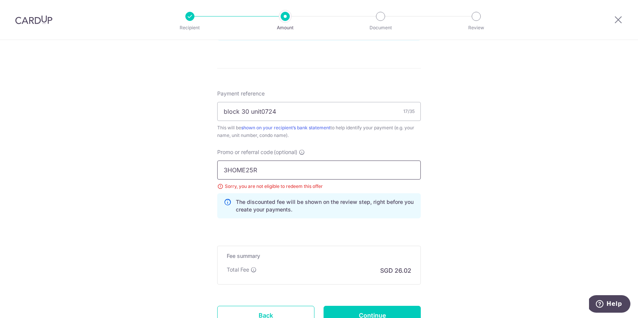
drag, startPoint x: 255, startPoint y: 167, endPoint x: 156, endPoint y: 168, distance: 99.2
paste input "text"
type input "VTAX25R"
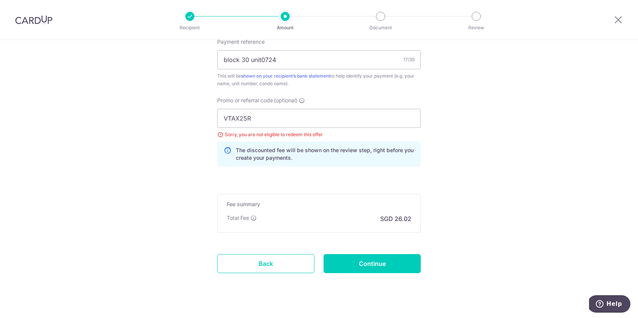
scroll to position [492, 0]
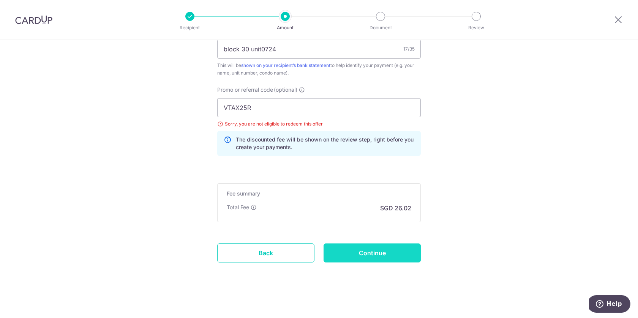
click at [375, 253] on input "Continue" at bounding box center [372, 252] width 97 height 19
type input "Update Schedule"
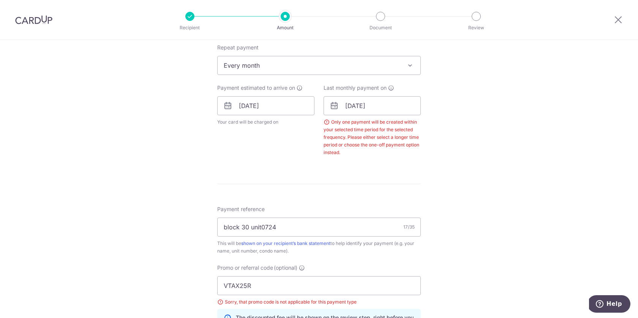
scroll to position [301, 0]
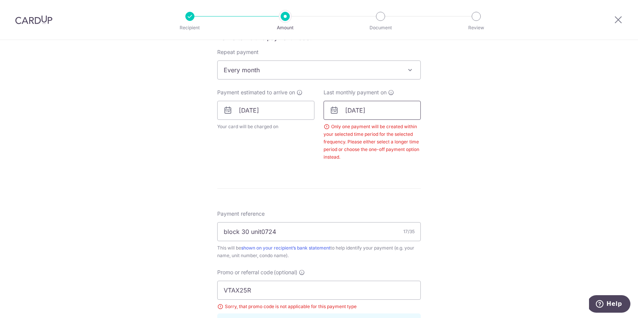
click at [358, 110] on input "[DATE]" at bounding box center [372, 110] width 97 height 19
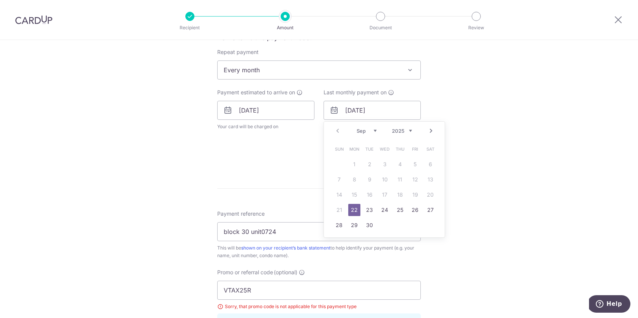
click at [374, 128] on select "Sep Oct Nov Dec" at bounding box center [367, 131] width 20 height 6
click at [356, 183] on link "6" at bounding box center [354, 179] width 12 height 12
type input "06/10/2025"
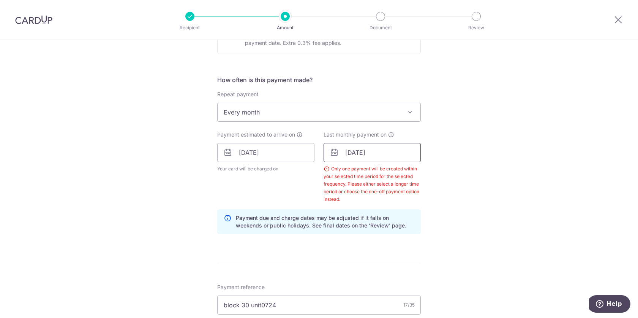
scroll to position [258, 0]
click at [388, 112] on span "Every month" at bounding box center [319, 113] width 203 height 18
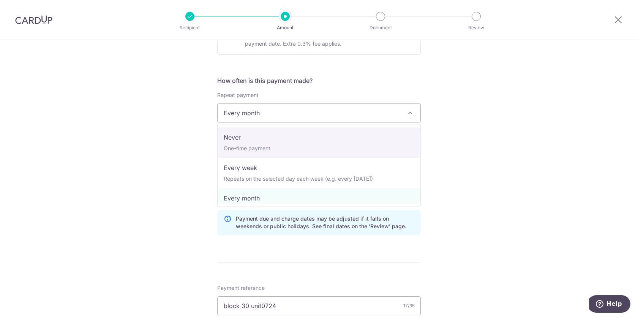
click at [310, 126] on span "Never One-time payment Every week Repeats on the selected day each week (e.g. e…" at bounding box center [319, 165] width 204 height 83
select select "1"
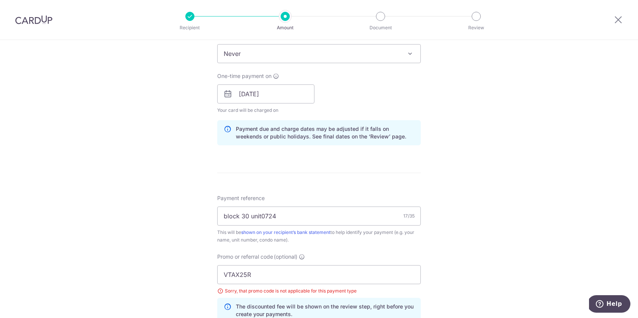
scroll to position [404, 0]
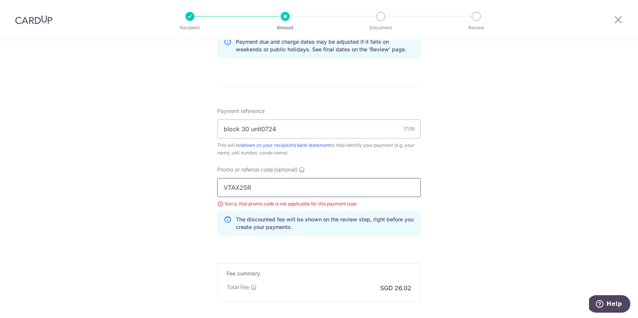
drag, startPoint x: 267, startPoint y: 190, endPoint x: 141, endPoint y: 190, distance: 126.1
click at [141, 190] on div "Tell us more about your payment Enter payment amount SGD 1,000.62 1000.62 Selec…" at bounding box center [319, 17] width 638 height 763
paste input "OFF225"
type input "OFF225"
click at [503, 256] on div "Tell us more about your payment Enter payment amount SGD 1,000.62 1000.62 Selec…" at bounding box center [319, 17] width 638 height 763
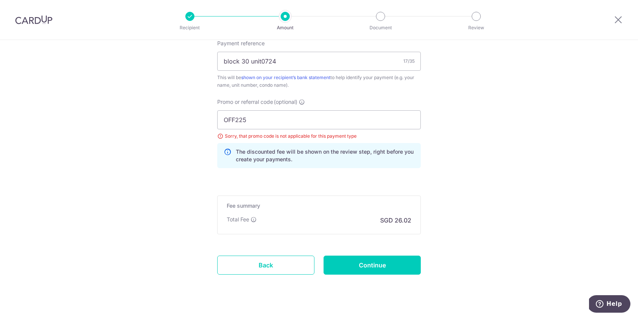
scroll to position [486, 0]
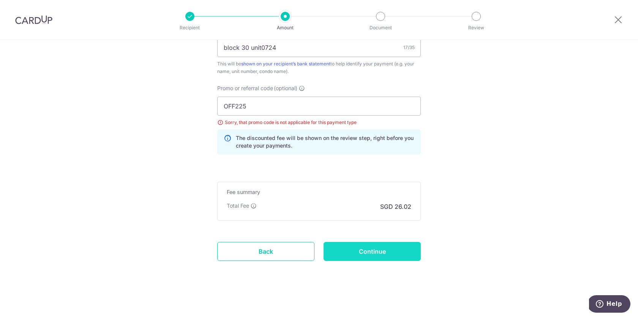
click at [397, 256] on input "Continue" at bounding box center [372, 251] width 97 height 19
type input "Update Schedule"
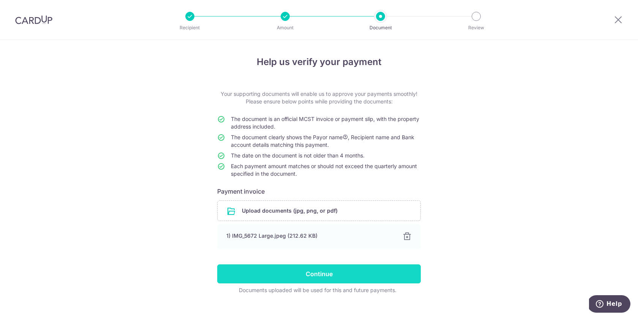
click at [320, 277] on input "Continue" at bounding box center [319, 273] width 204 height 19
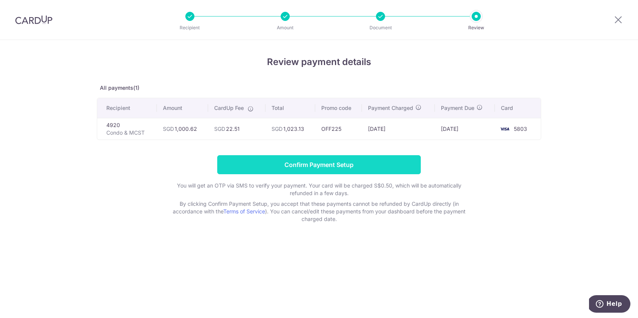
click at [321, 163] on input "Confirm Payment Setup" at bounding box center [319, 164] width 204 height 19
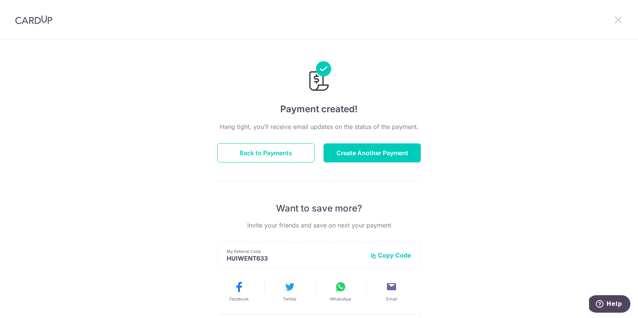
click at [616, 19] on icon at bounding box center [618, 19] width 9 height 9
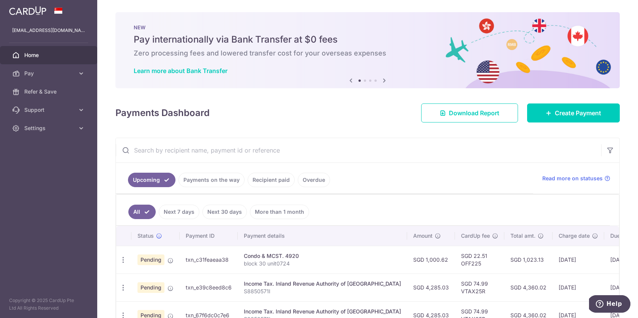
scroll to position [159, 0]
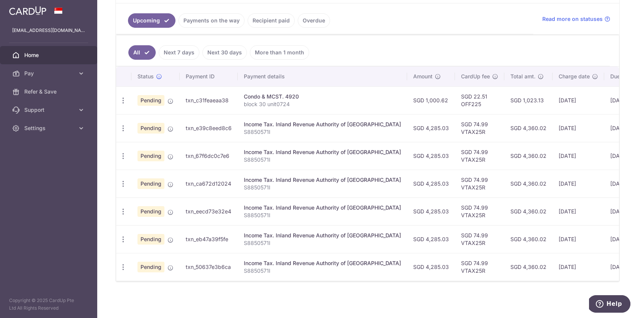
click at [272, 22] on link "Recipient paid" at bounding box center [271, 20] width 47 height 14
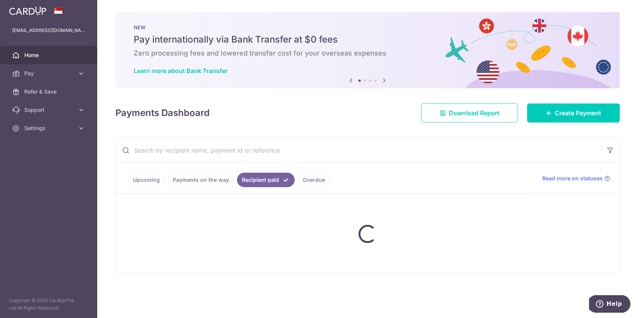
scroll to position [0, 0]
